Goal: Information Seeking & Learning: Learn about a topic

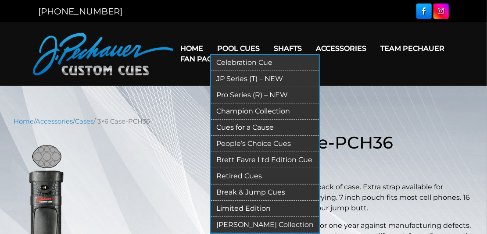
click at [244, 79] on link "JP Series (T) – NEW" at bounding box center [265, 79] width 108 height 16
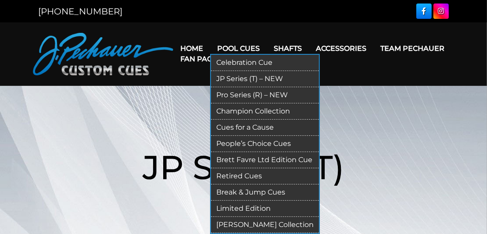
click at [233, 179] on link "Retired Cues" at bounding box center [265, 176] width 108 height 16
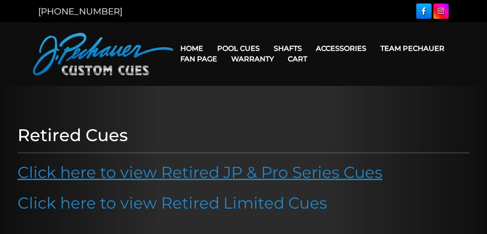
click at [177, 174] on link "Click here to view Retired JP & Pro Series Cues" at bounding box center [200, 172] width 365 height 19
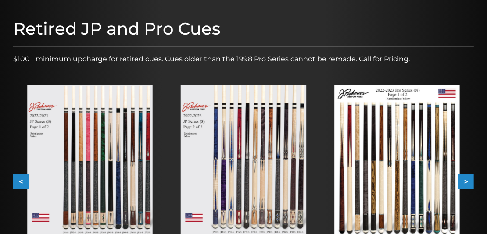
scroll to position [104, 0]
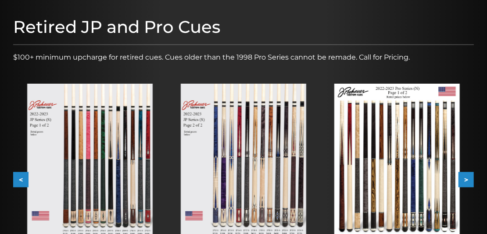
click at [239, 203] on img at bounding box center [243, 163] width 125 height 158
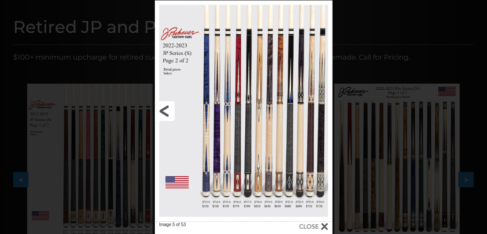
click at [164, 113] on link at bounding box center [195, 111] width 80 height 222
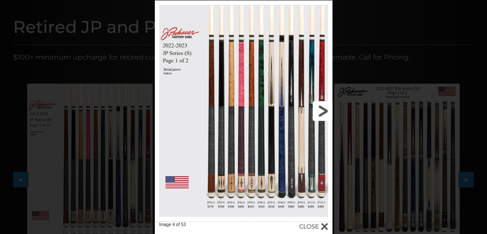
click at [324, 112] on link at bounding box center [292, 111] width 80 height 222
